Goal: Find specific page/section: Find specific page/section

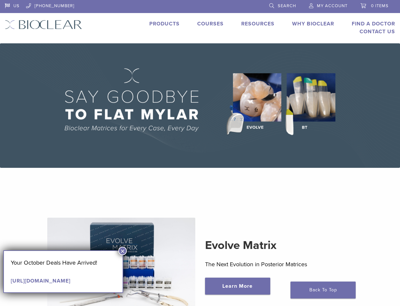
click at [381, 23] on link "Find A Doctor" at bounding box center [373, 24] width 43 height 7
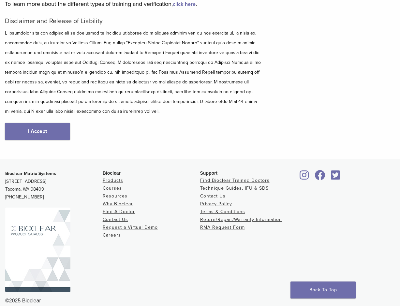
scroll to position [98, 0]
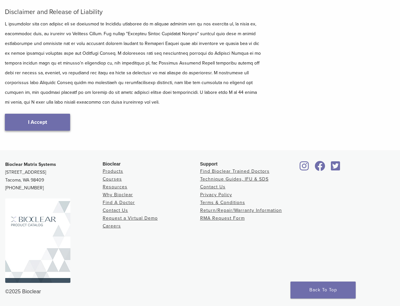
click at [35, 118] on link "I Accept" at bounding box center [37, 122] width 65 height 17
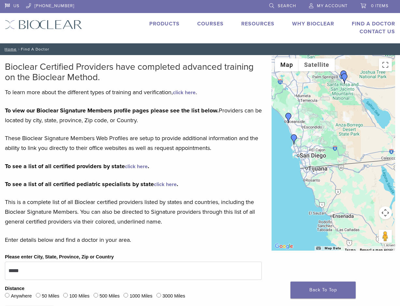
drag, startPoint x: 351, startPoint y: 182, endPoint x: 316, endPoint y: 140, distance: 54.5
click at [316, 141] on div at bounding box center [334, 153] width 124 height 196
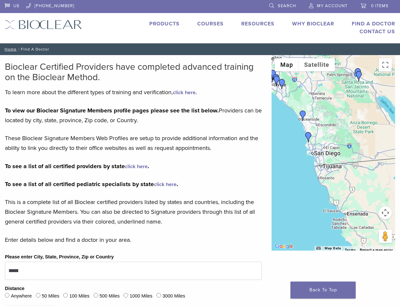
drag, startPoint x: 310, startPoint y: 156, endPoint x: 331, endPoint y: 154, distance: 21.0
click at [331, 154] on div at bounding box center [334, 153] width 124 height 196
click at [307, 135] on img "Dr. David Eshom" at bounding box center [308, 137] width 10 height 10
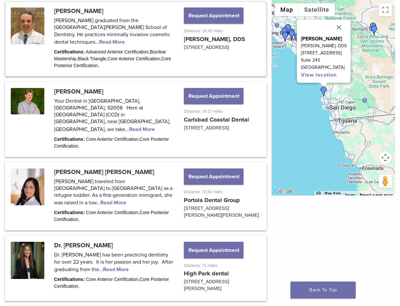
scroll to position [365, 0]
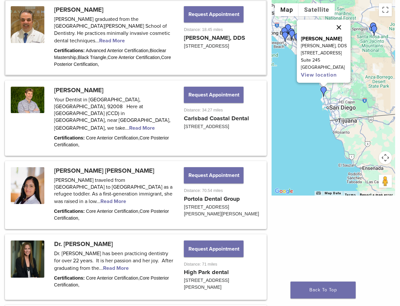
click at [344, 26] on button "Close" at bounding box center [339, 28] width 16 height 16
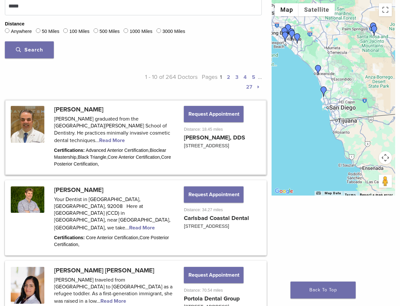
scroll to position [298, 0]
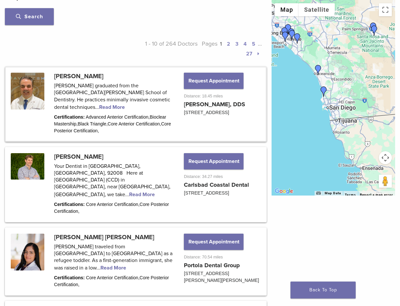
click at [324, 89] on img "Dr. David Eshom" at bounding box center [324, 91] width 10 height 10
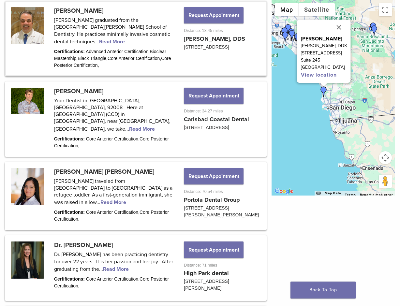
scroll to position [365, 0]
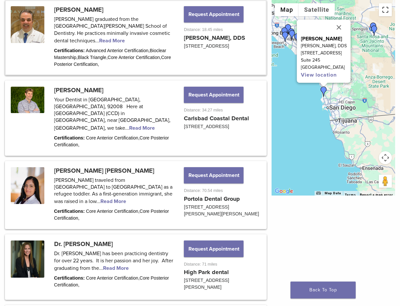
click at [386, 9] on button "Toggle fullscreen view" at bounding box center [385, 9] width 13 height 13
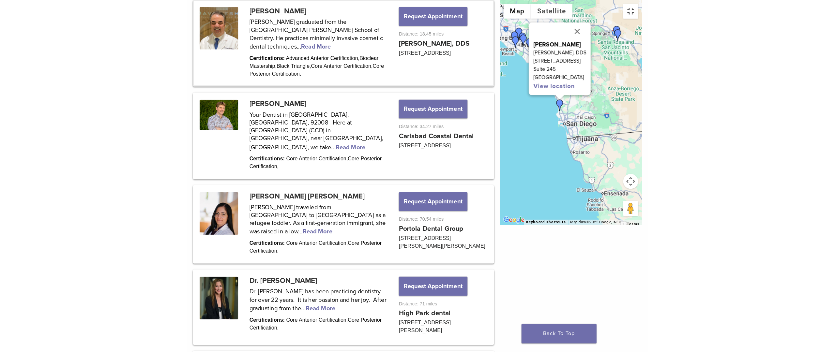
scroll to position [347, 0]
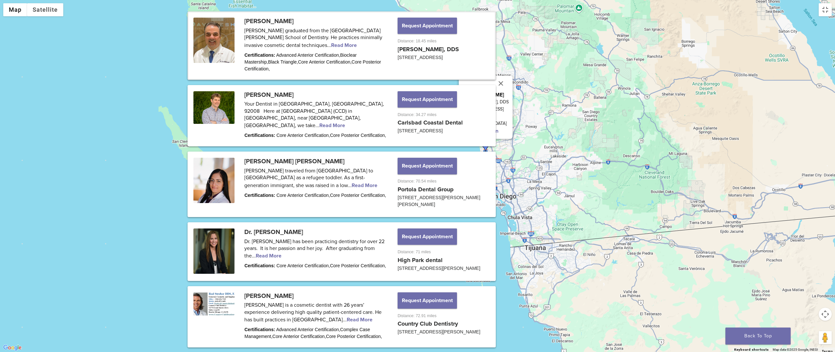
drag, startPoint x: 483, startPoint y: 106, endPoint x: 473, endPoint y: 197, distance: 91.6
click at [400, 197] on div "[PERSON_NAME] [PERSON_NAME], DDS [STREET_ADDRESS] View location" at bounding box center [417, 176] width 835 height 352
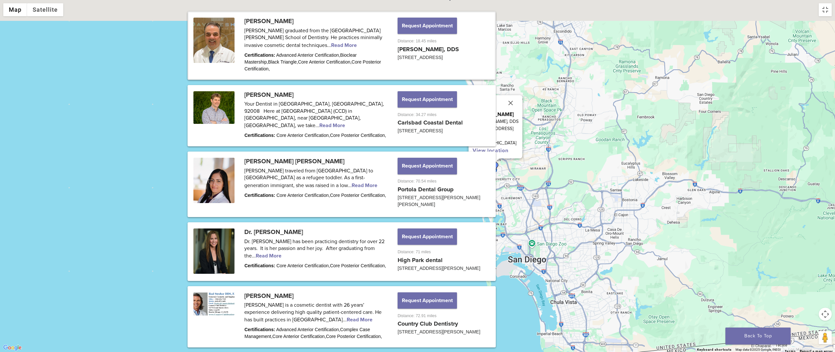
drag, startPoint x: 491, startPoint y: 132, endPoint x: 491, endPoint y: 210, distance: 78.3
click at [400, 210] on div "[PERSON_NAME] [PERSON_NAME], DDS [STREET_ADDRESS] View location" at bounding box center [417, 176] width 835 height 352
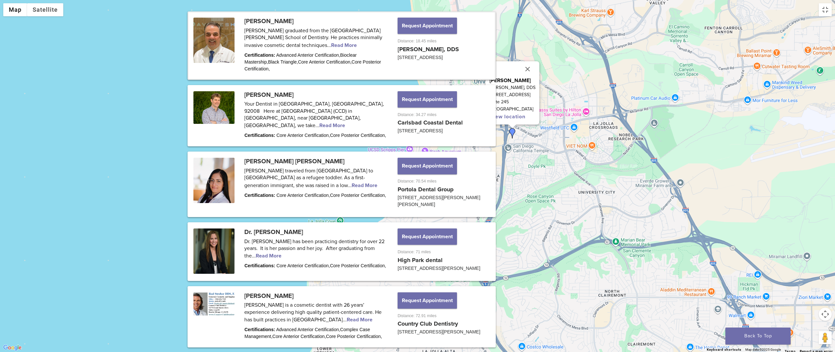
drag, startPoint x: 525, startPoint y: 115, endPoint x: 506, endPoint y: 192, distance: 80.1
click at [400, 192] on div "[PERSON_NAME] [PERSON_NAME], DDS [STREET_ADDRESS] View location" at bounding box center [417, 176] width 835 height 352
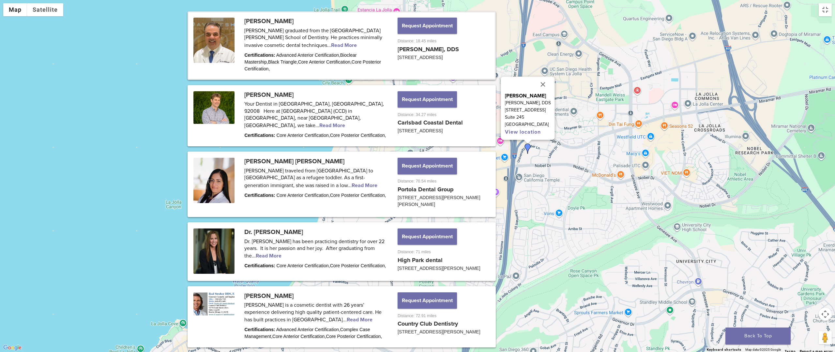
drag, startPoint x: 519, startPoint y: 132, endPoint x: 521, endPoint y: 200, distance: 68.5
click at [400, 200] on div "[PERSON_NAME] [PERSON_NAME], DDS [STREET_ADDRESS] View location" at bounding box center [417, 176] width 835 height 352
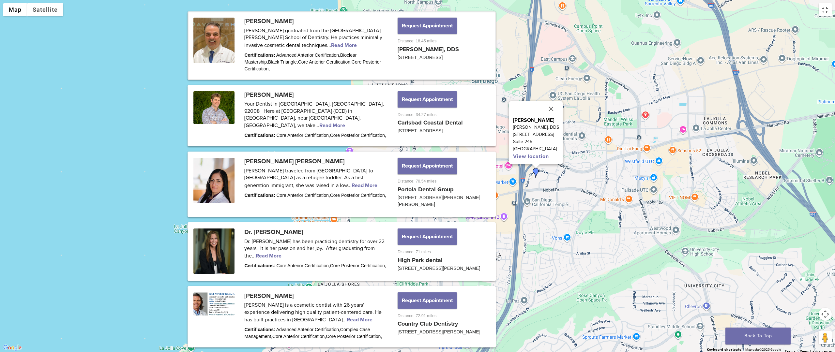
drag, startPoint x: 514, startPoint y: 185, endPoint x: 523, endPoint y: 209, distance: 26.0
click at [400, 209] on div "[PERSON_NAME] [PERSON_NAME], DDS [STREET_ADDRESS] View location" at bounding box center [417, 176] width 835 height 352
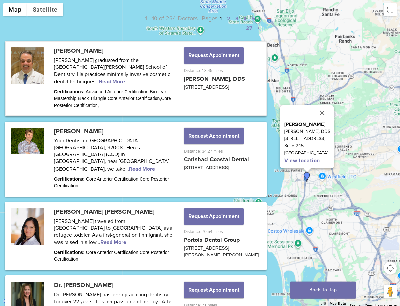
scroll to position [298, 0]
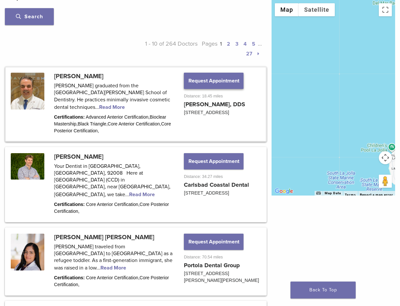
click at [211, 80] on button "Request Appointment" at bounding box center [213, 81] width 59 height 16
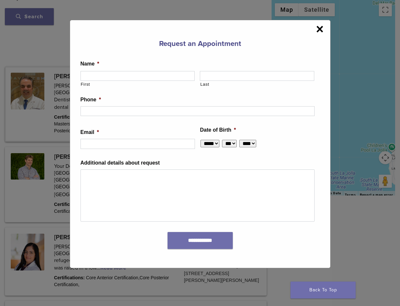
click at [318, 26] on span "×" at bounding box center [320, 29] width 8 height 13
